Goal: Navigation & Orientation: Find specific page/section

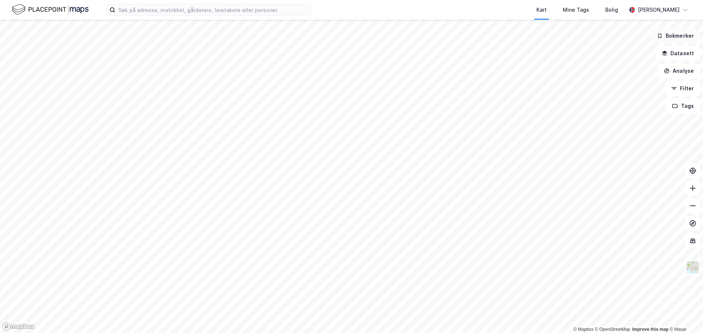
click at [669, 39] on button "Bokmerker" at bounding box center [674, 36] width 49 height 15
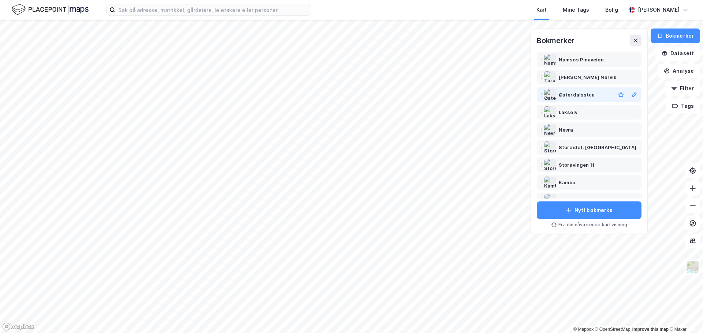
click at [575, 95] on div "Østerdalsstua" at bounding box center [576, 94] width 36 height 9
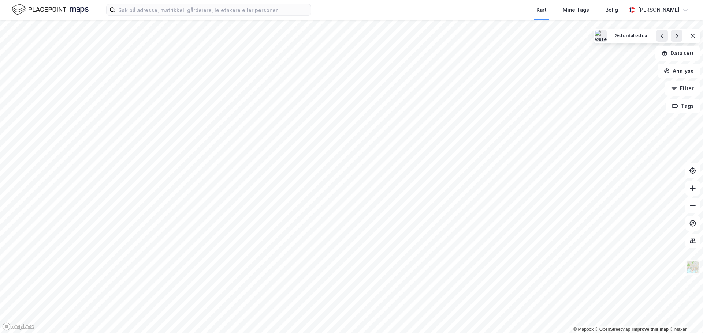
click at [694, 269] on img at bounding box center [692, 268] width 14 height 14
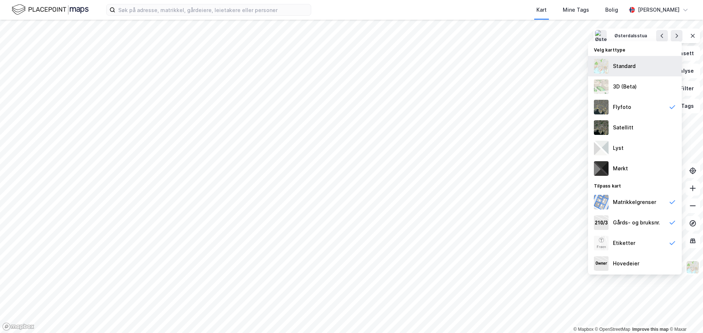
click at [611, 68] on div "Standard" at bounding box center [635, 66] width 94 height 20
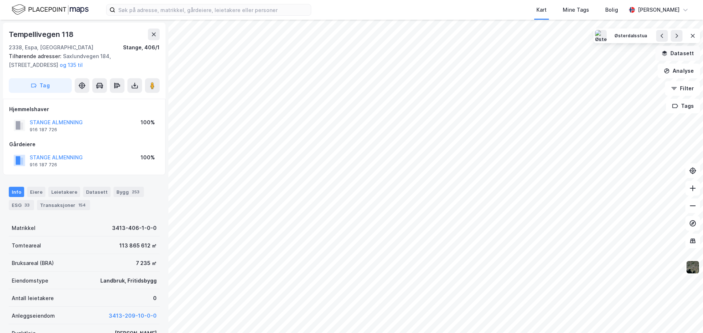
click at [680, 57] on button "Datasett" at bounding box center [677, 53] width 45 height 15
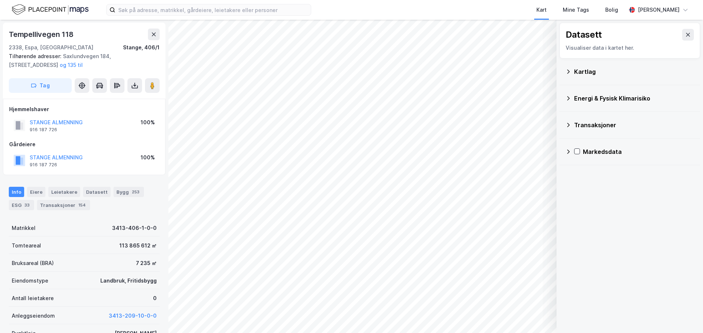
click at [576, 73] on div "Kartlag" at bounding box center [634, 71] width 120 height 9
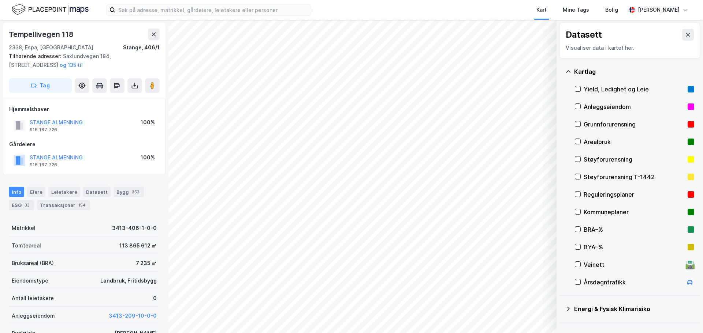
click at [589, 193] on div "Reguleringsplaner" at bounding box center [633, 194] width 101 height 9
click at [686, 36] on icon at bounding box center [688, 35] width 4 height 4
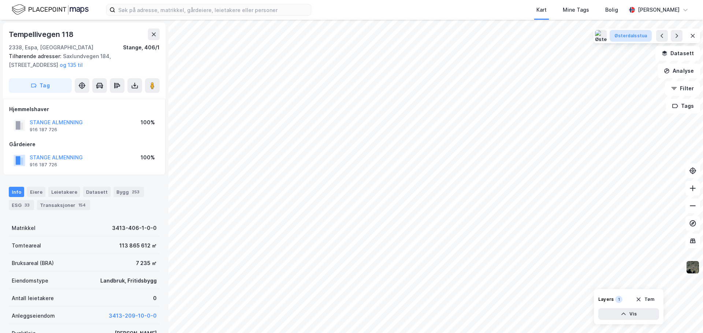
click at [632, 38] on div "Østerdalsstua" at bounding box center [630, 36] width 33 height 6
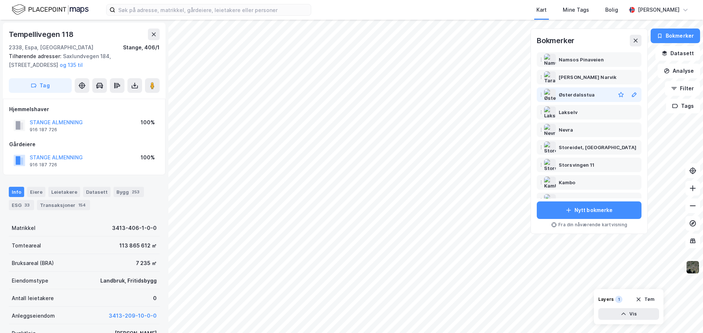
click at [579, 97] on div "Østerdalsstua" at bounding box center [576, 94] width 36 height 9
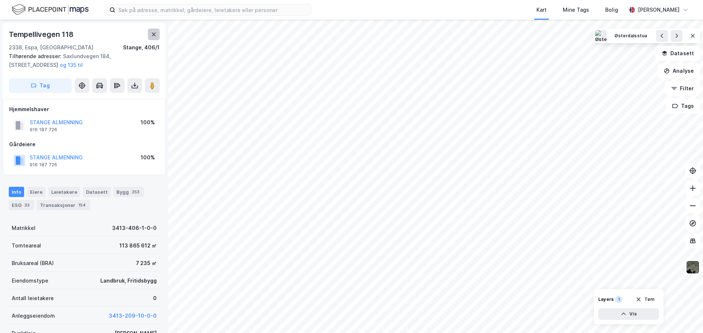
click at [155, 33] on icon at bounding box center [154, 35] width 4 height 4
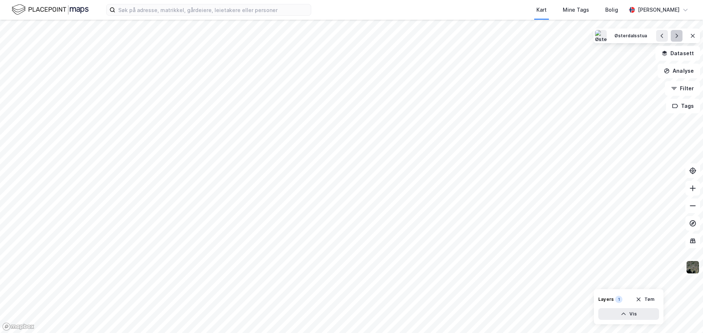
click at [674, 35] on icon at bounding box center [676, 36] width 6 height 6
click at [634, 35] on div "Lakselv" at bounding box center [637, 36] width 17 height 6
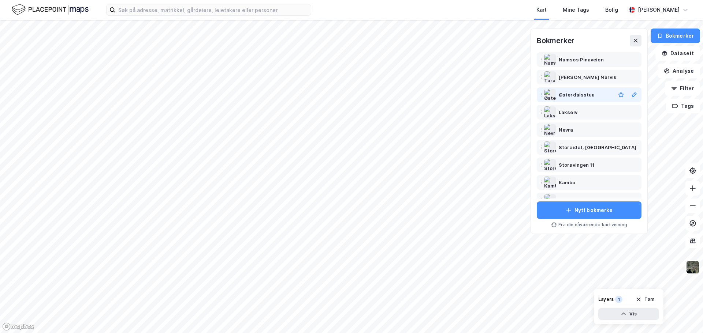
click at [572, 95] on div "Østerdalsstua" at bounding box center [576, 94] width 36 height 9
